Goal: Task Accomplishment & Management: Manage account settings

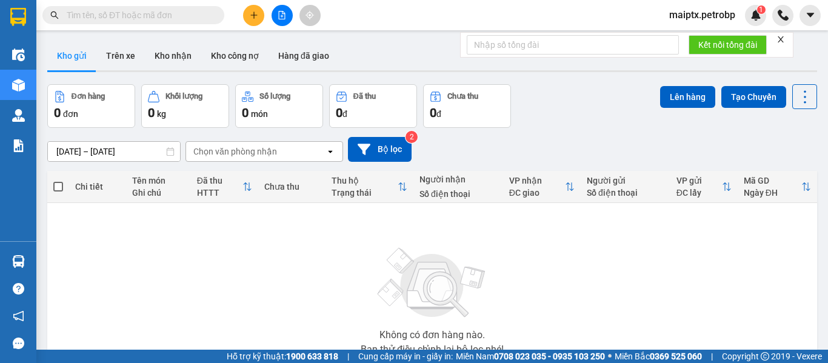
click at [708, 19] on span "maiptx.petrobp" at bounding box center [701, 14] width 85 height 15
click at [693, 41] on span "Đăng xuất" at bounding box center [706, 37] width 61 height 13
